Goal: Task Accomplishment & Management: Complete application form

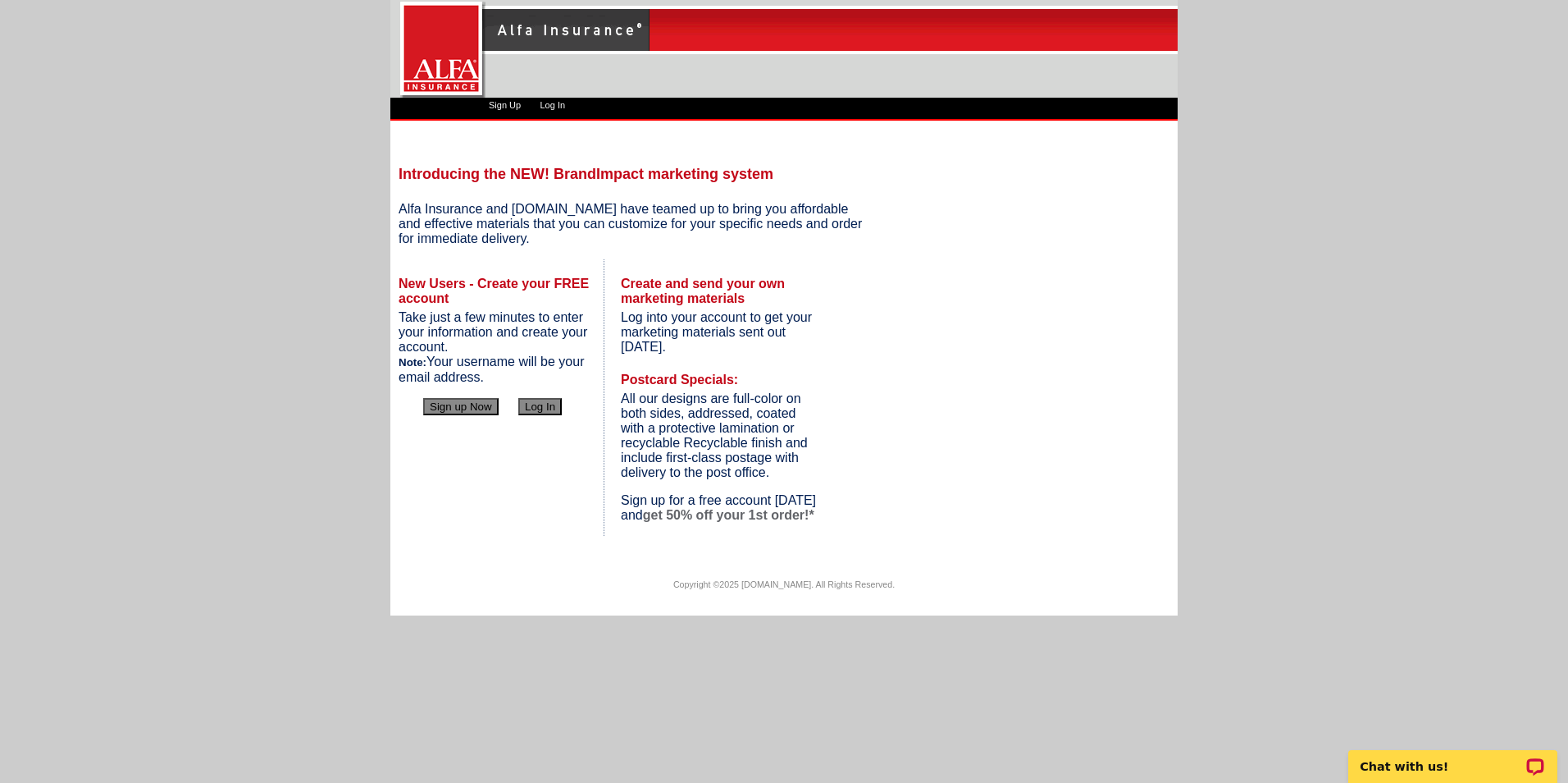
click at [467, 406] on button "Sign up Now" at bounding box center [461, 407] width 75 height 17
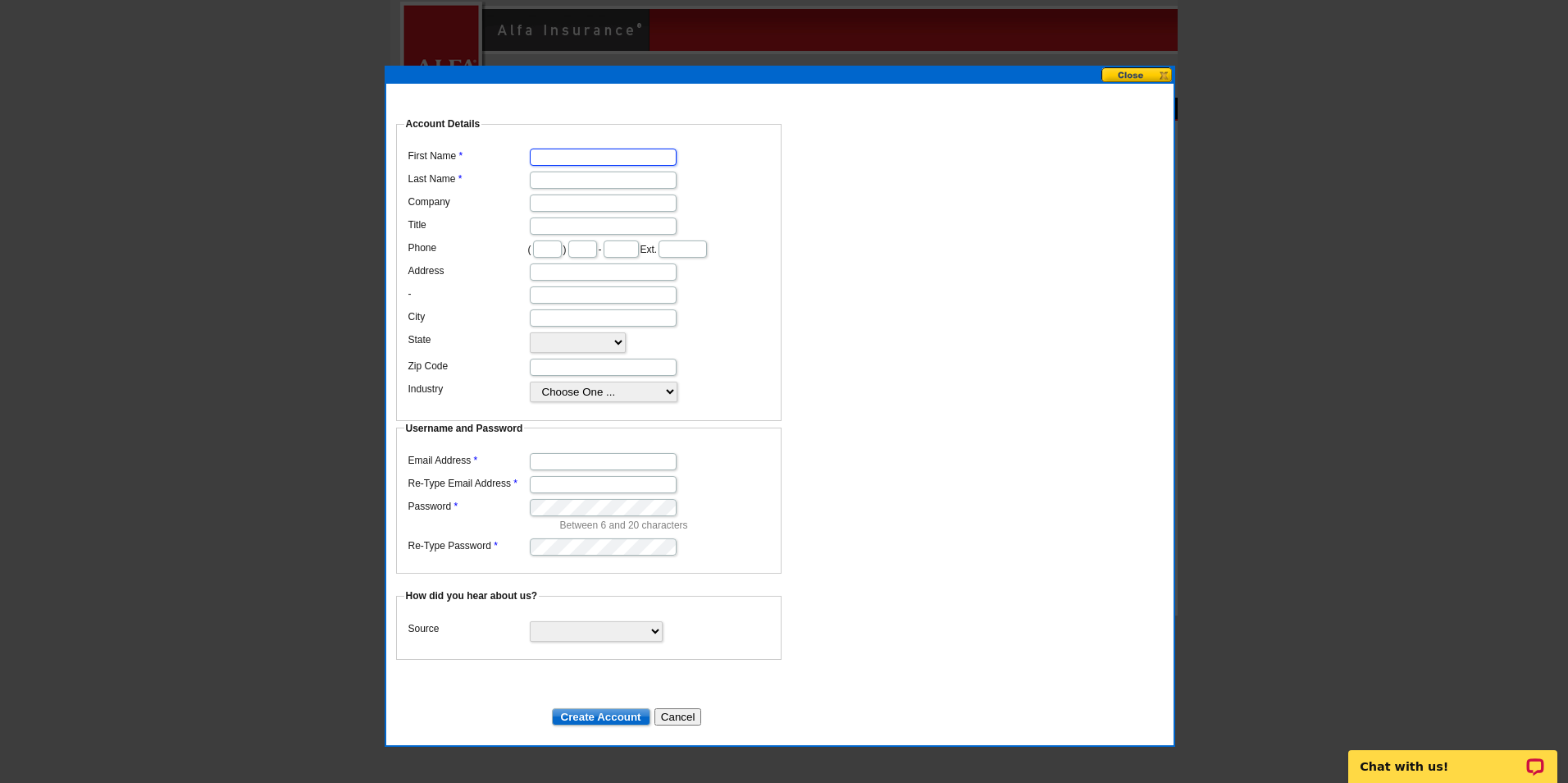
click at [565, 148] on input "First Name" at bounding box center [603, 157] width 147 height 17
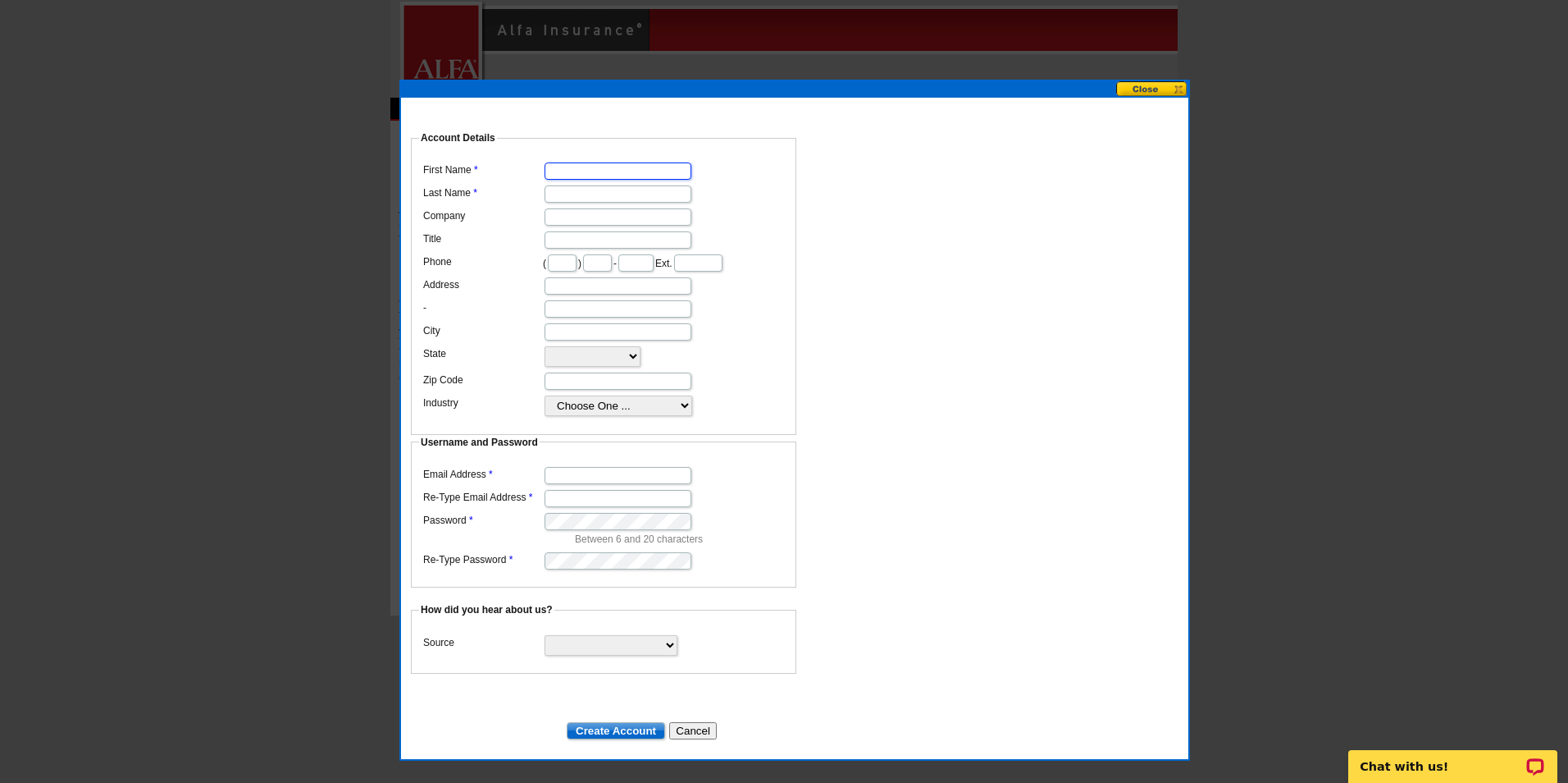
drag, startPoint x: 713, startPoint y: 75, endPoint x: 730, endPoint y: 89, distance: 22.0
click at [730, 89] on div at bounding box center [795, 89] width 788 height 16
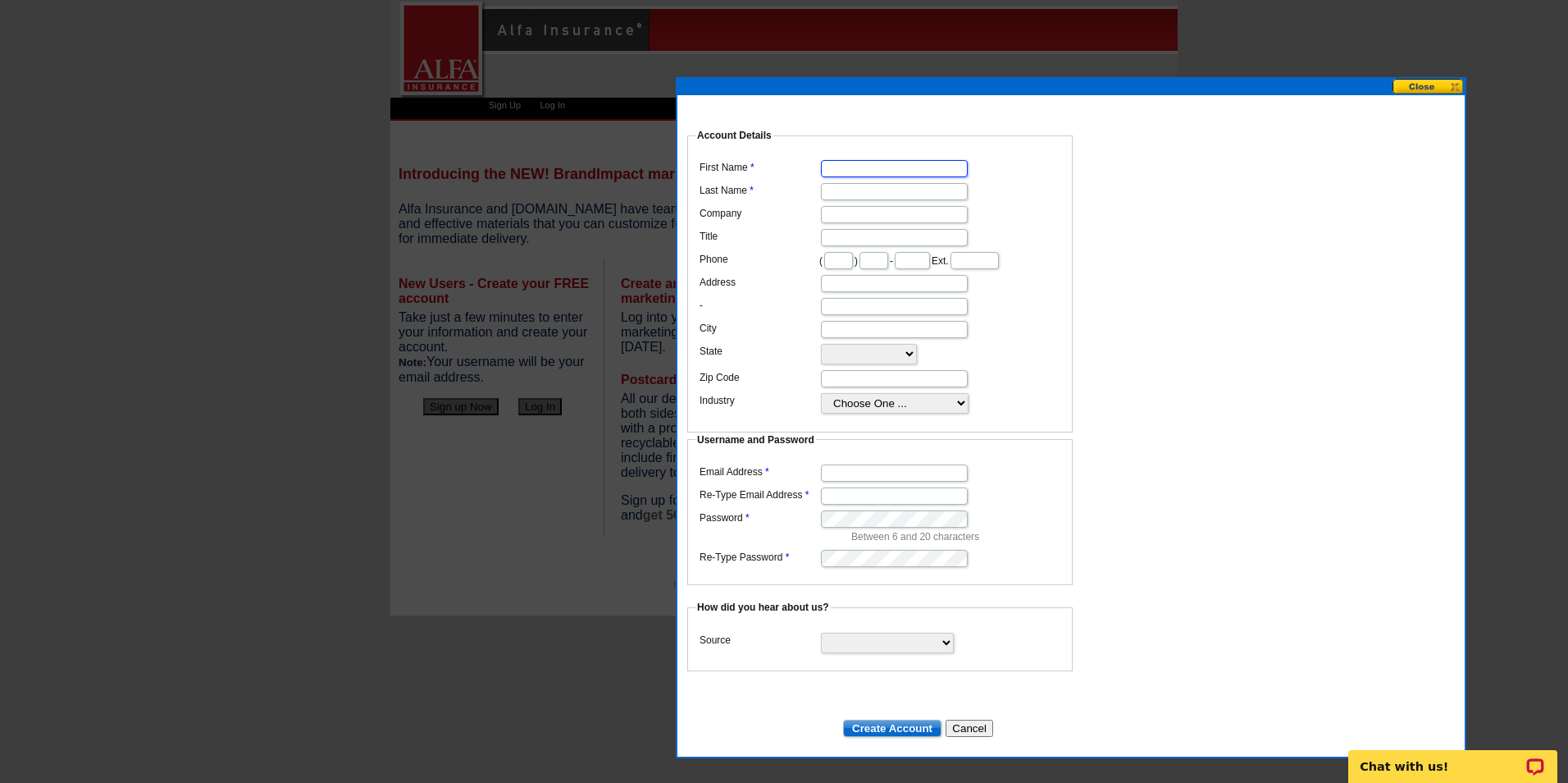
drag, startPoint x: 730, startPoint y: 89, endPoint x: 1005, endPoint y: 87, distance: 275.0
click at [1005, 87] on div at bounding box center [1071, 87] width 788 height 16
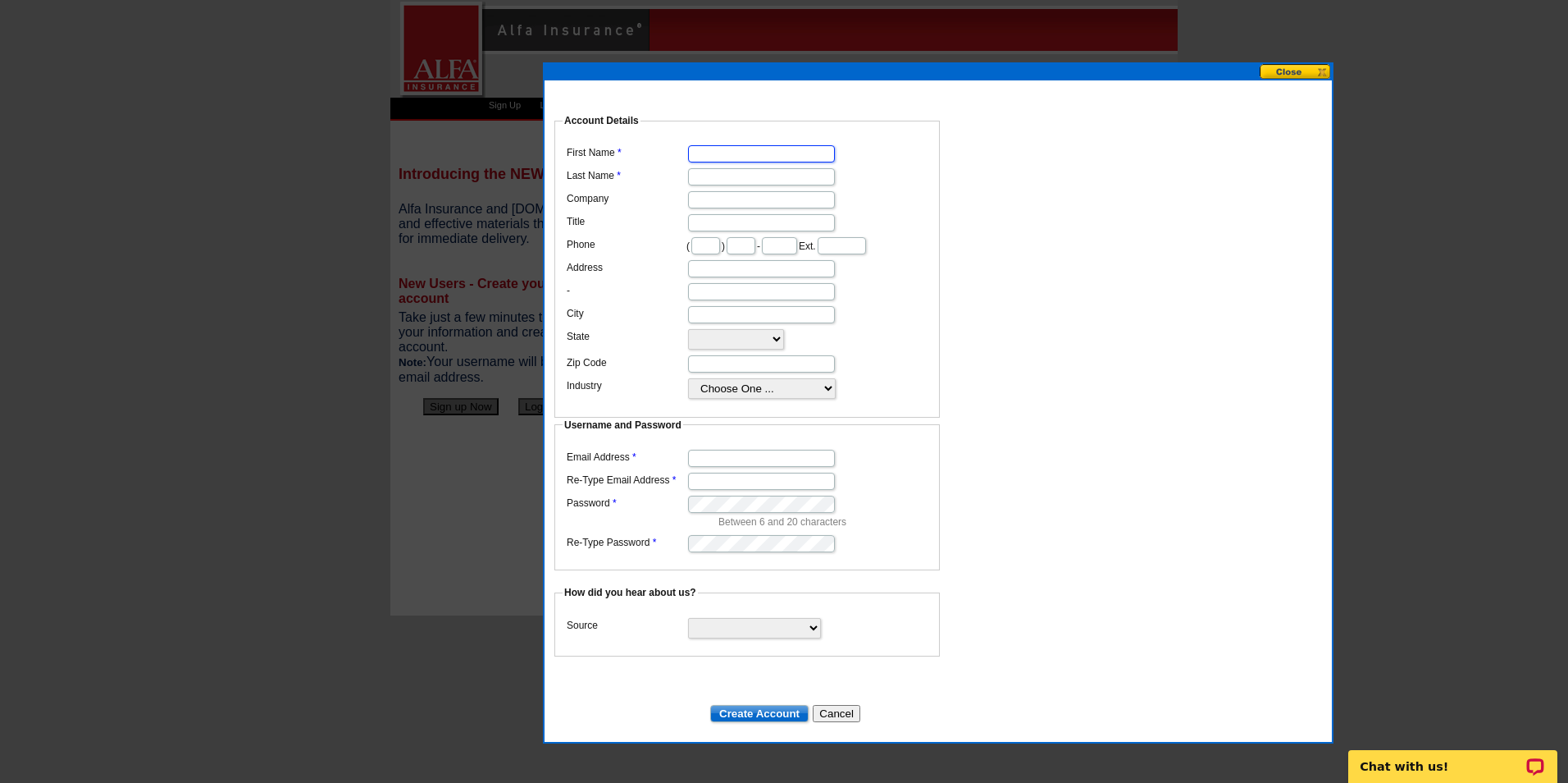
drag, startPoint x: 861, startPoint y: 90, endPoint x: 719, endPoint y: 75, distance: 142.8
click at [719, 75] on div at bounding box center [938, 72] width 788 height 16
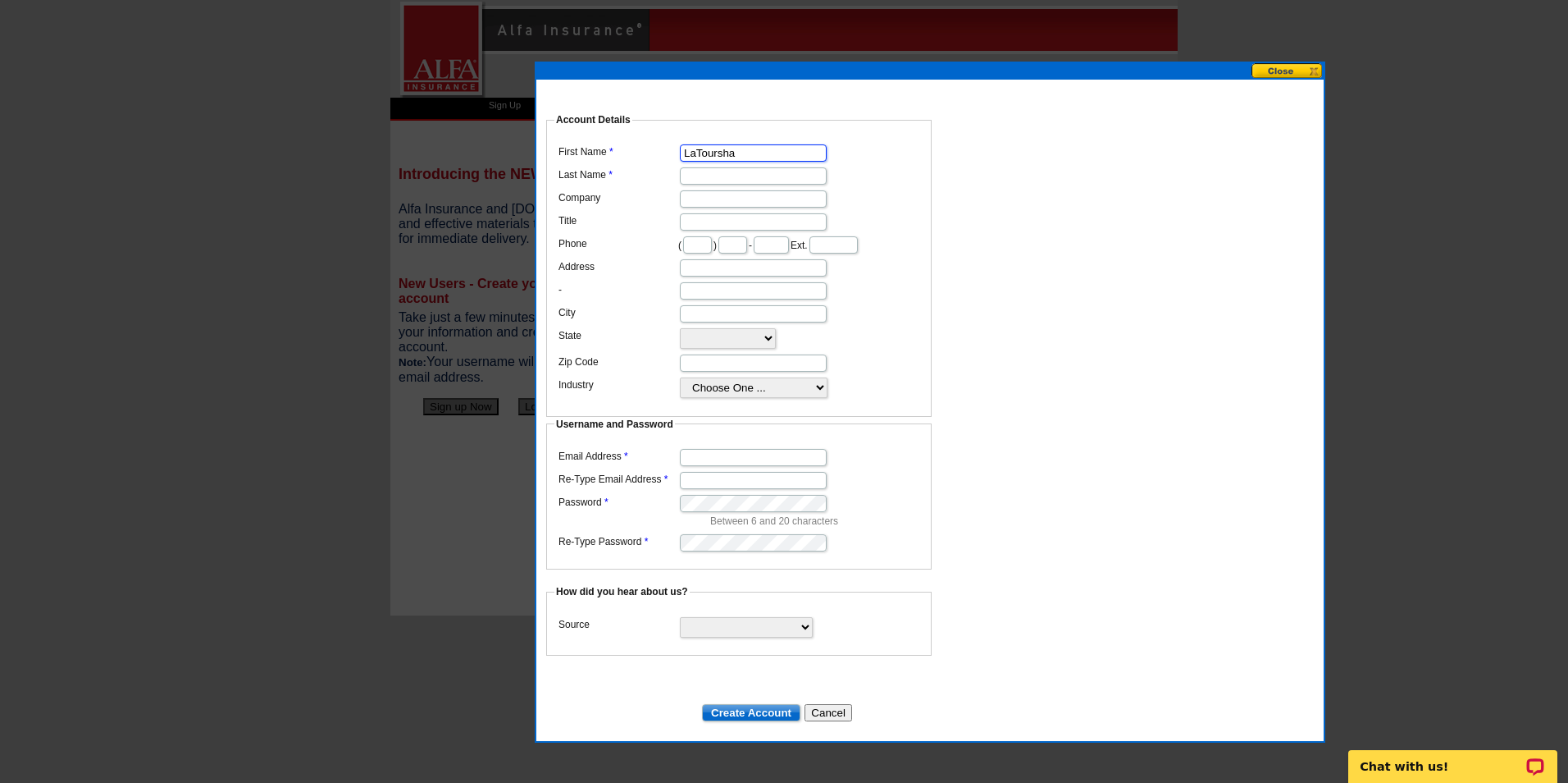
type input "LaToursha"
type input "[PERSON_NAME]"
type input "[EMAIL_ADDRESS][DOMAIN_NAME]"
click at [697, 617] on select "Search Engine Television Ad Direct Mail Postcard Email Referred by a friend Oth…" at bounding box center [746, 627] width 133 height 21
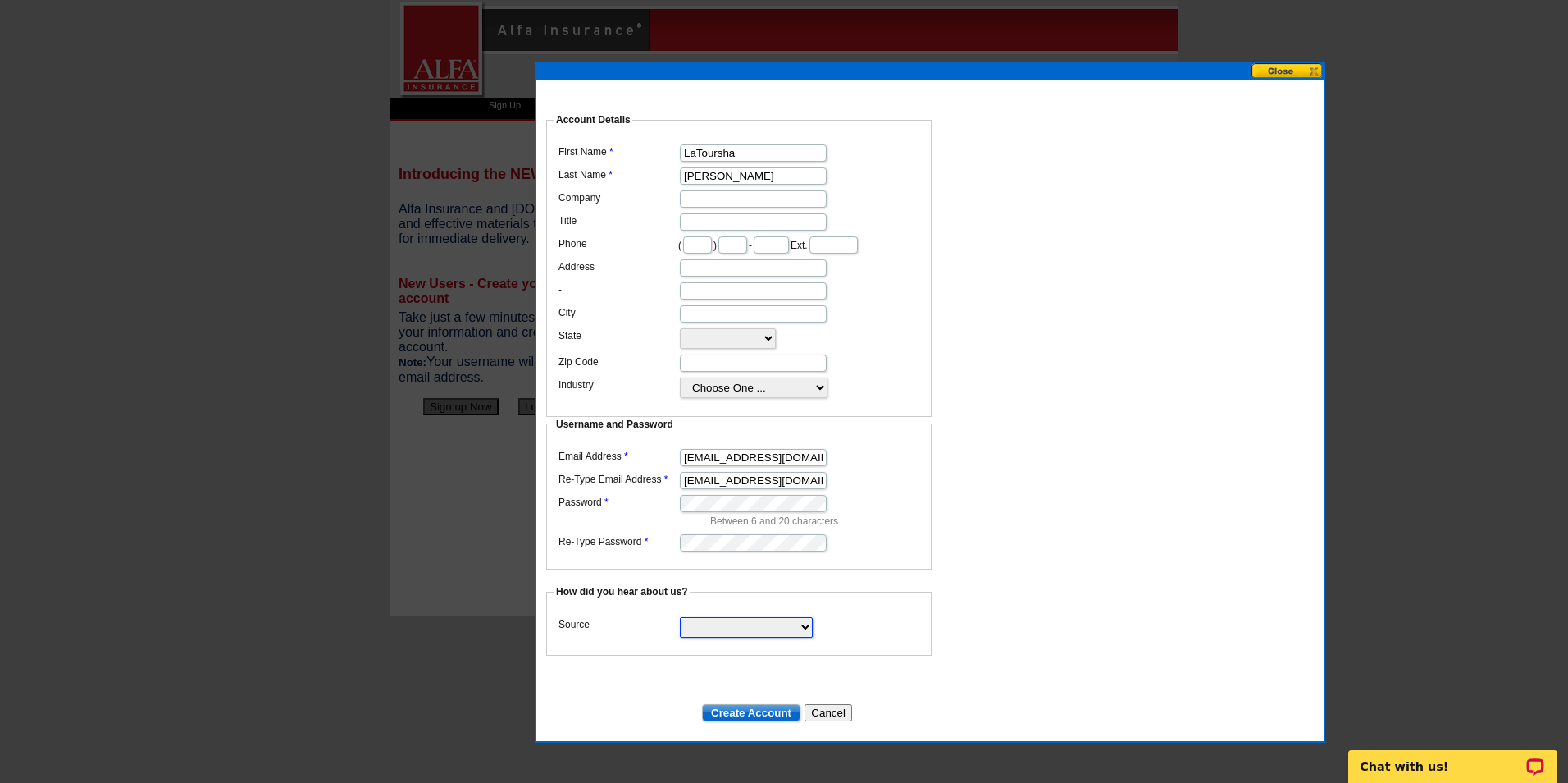
click at [697, 617] on select "Search Engine Television Ad Direct Mail Postcard Email Referred by a friend Oth…" at bounding box center [746, 627] width 133 height 21
click at [733, 704] on input "Create Account" at bounding box center [751, 713] width 99 height 17
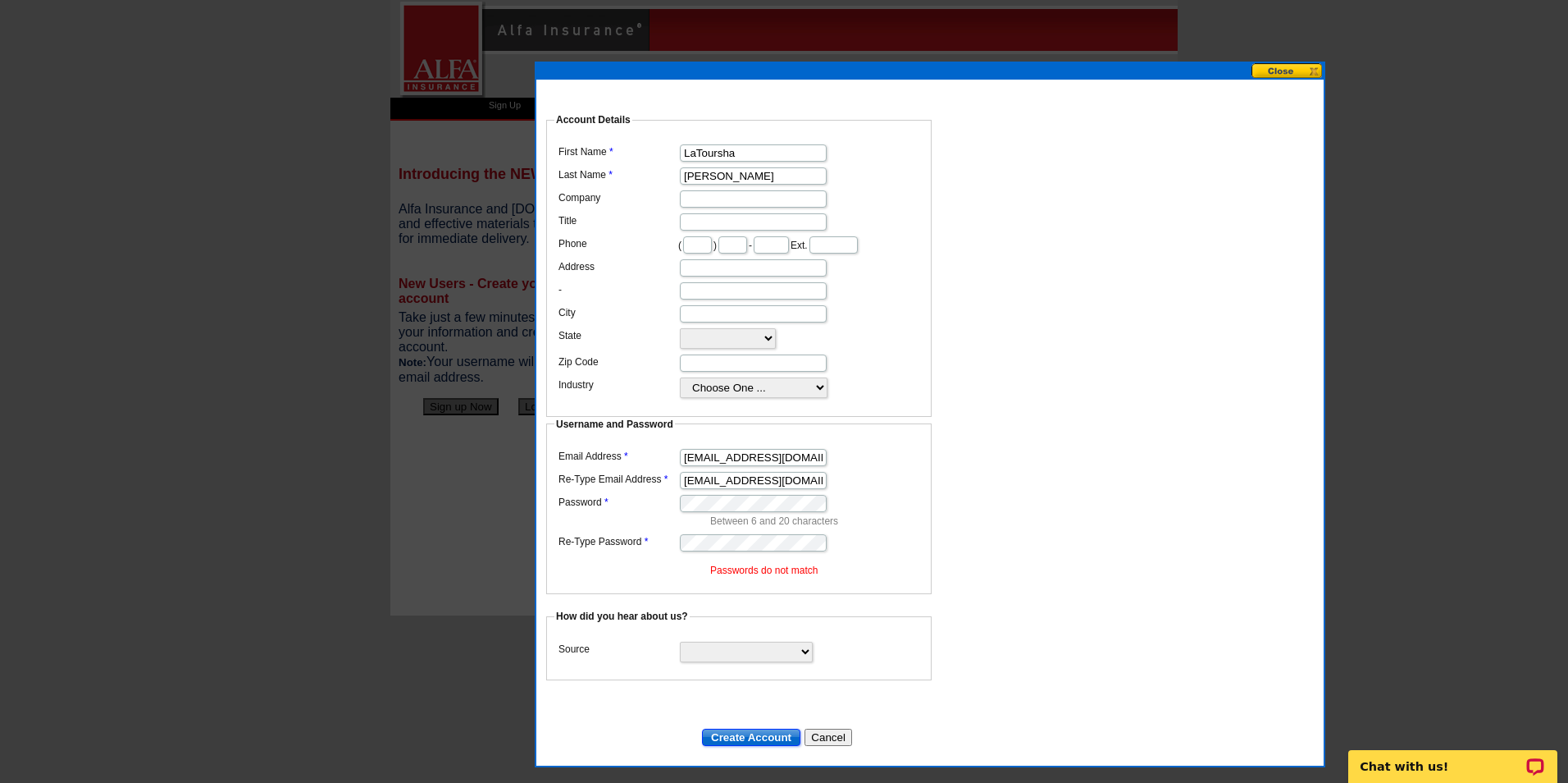
click at [768, 729] on input "Create Account" at bounding box center [751, 738] width 99 height 17
